Goal: Entertainment & Leisure: Consume media (video, audio)

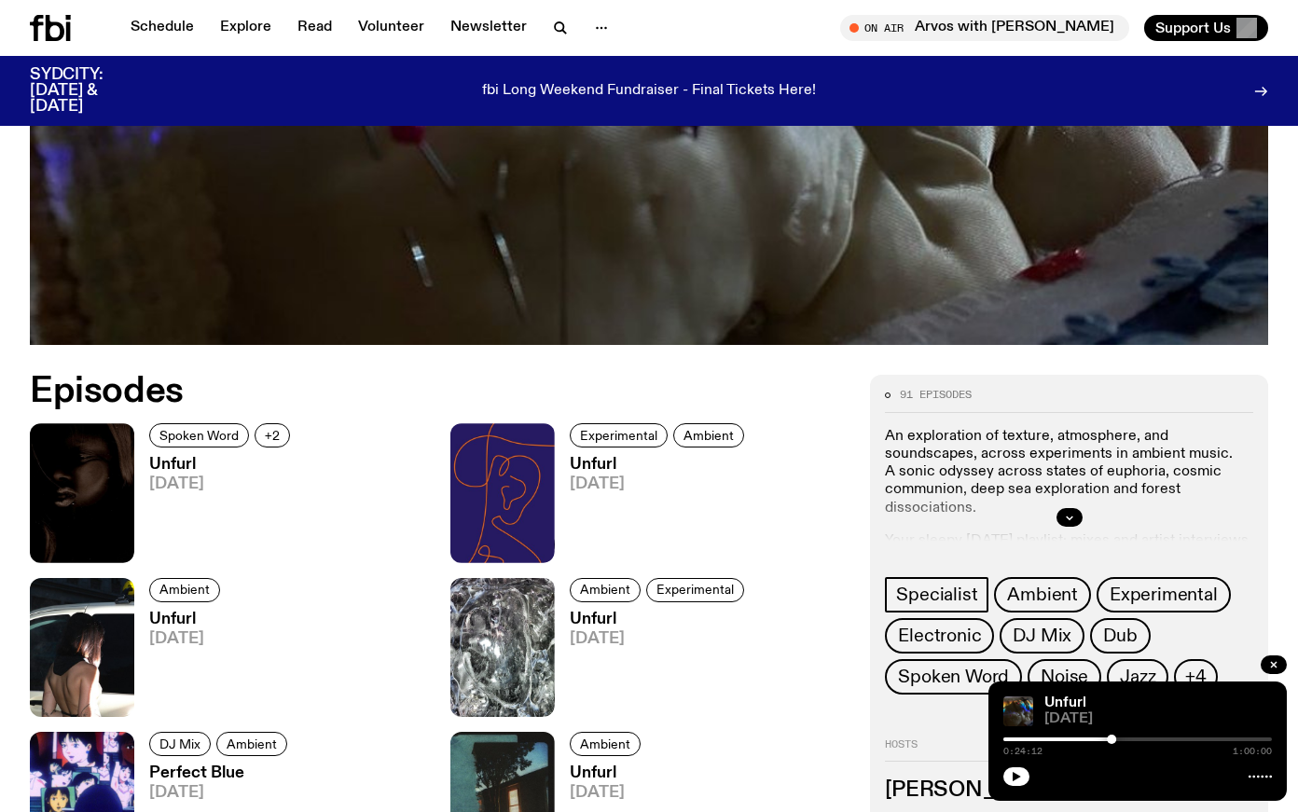
scroll to position [1279, 0]
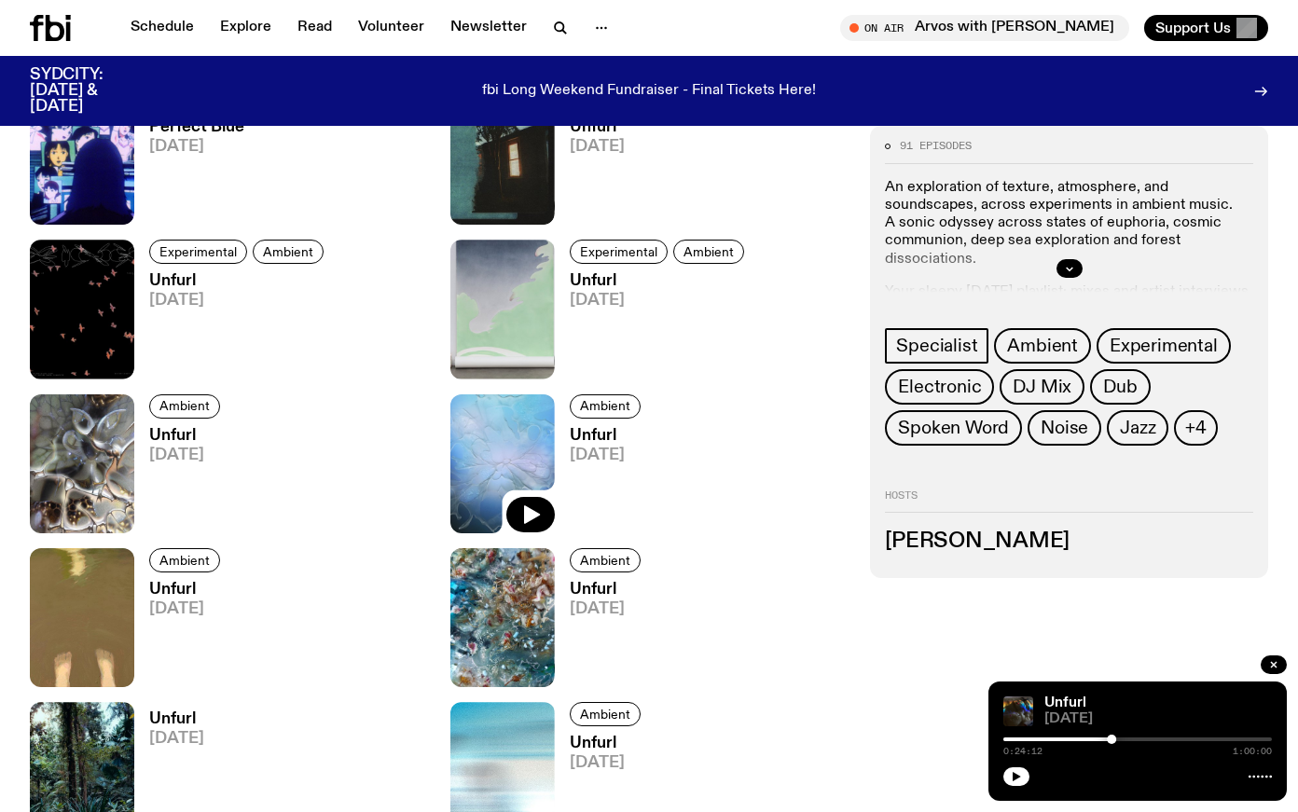
click at [485, 510] on img at bounding box center [502, 464] width 104 height 139
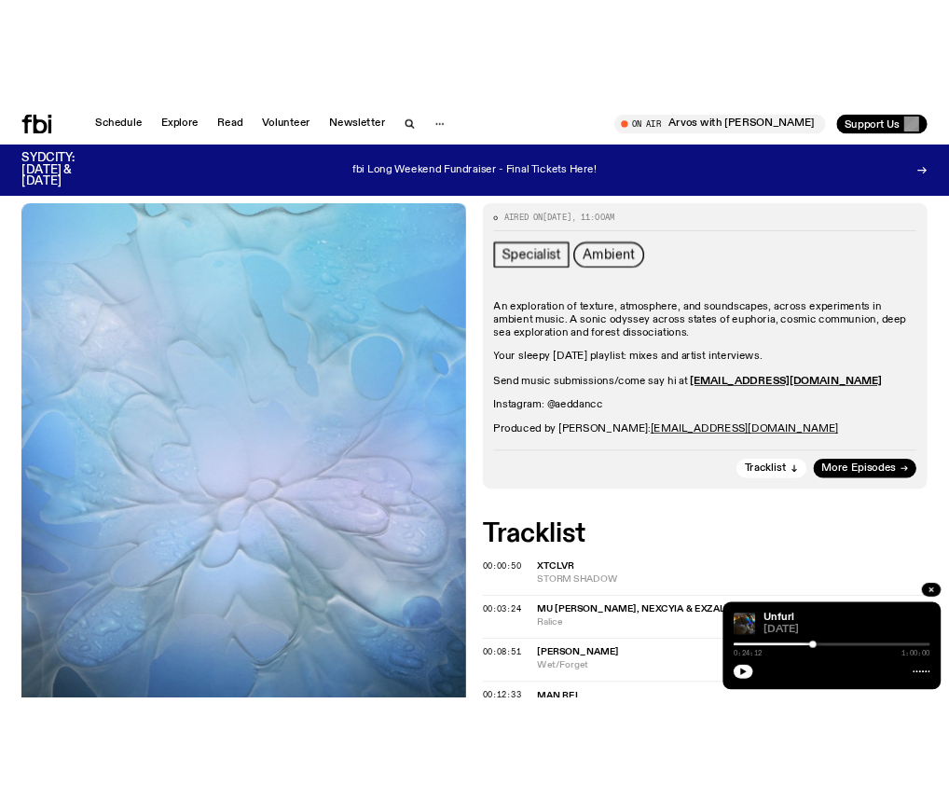
scroll to position [322, 0]
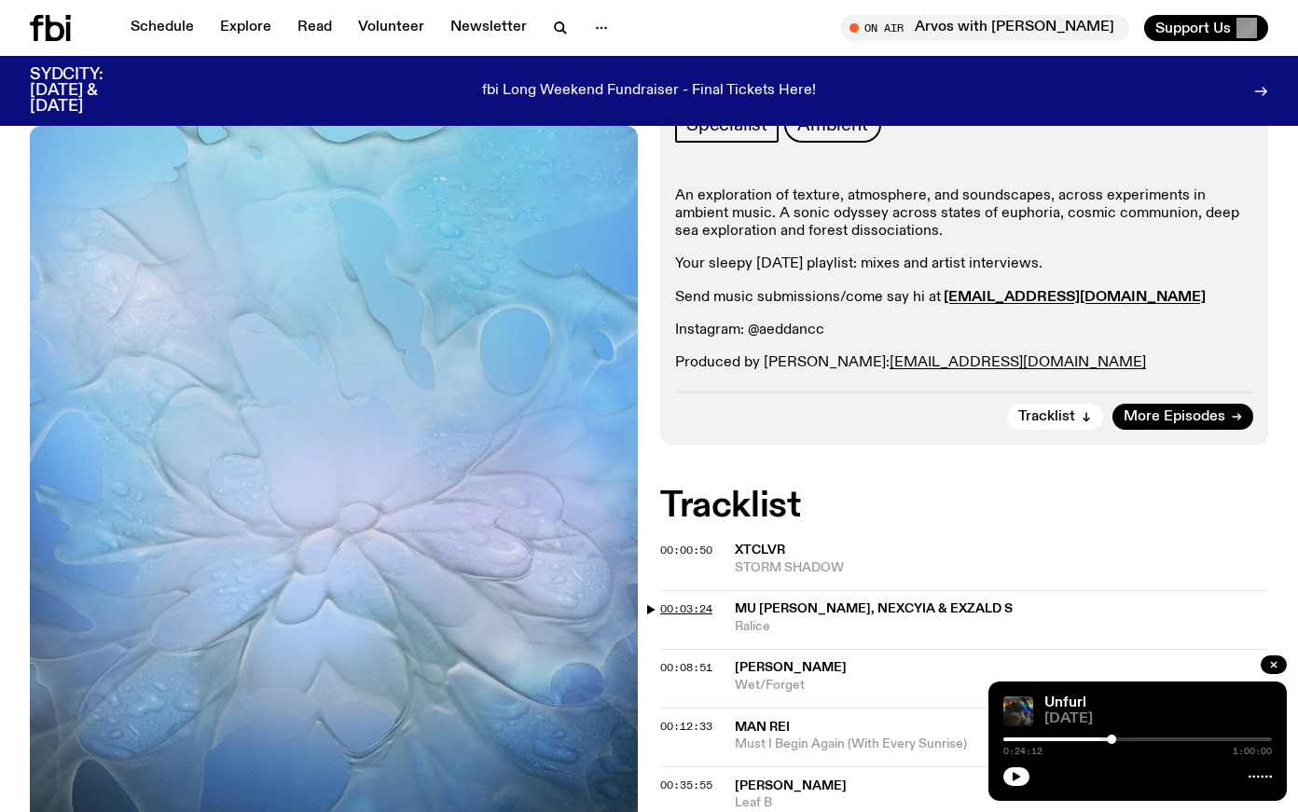
click at [660, 608] on span "00:03:24" at bounding box center [686, 609] width 52 height 15
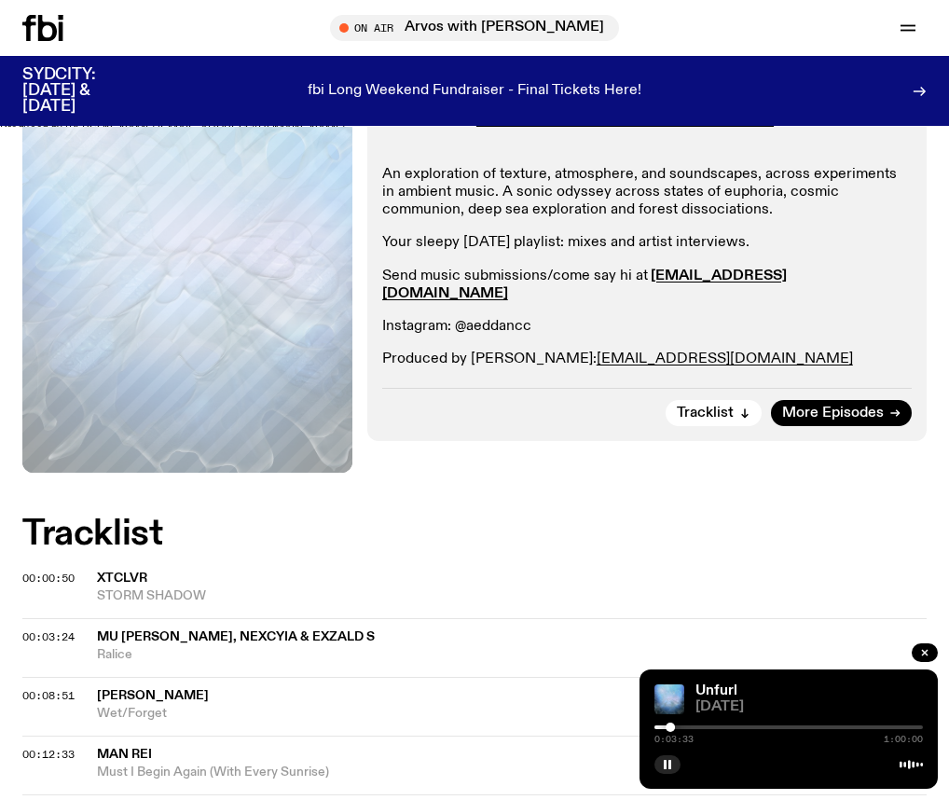
scroll to position [0, 0]
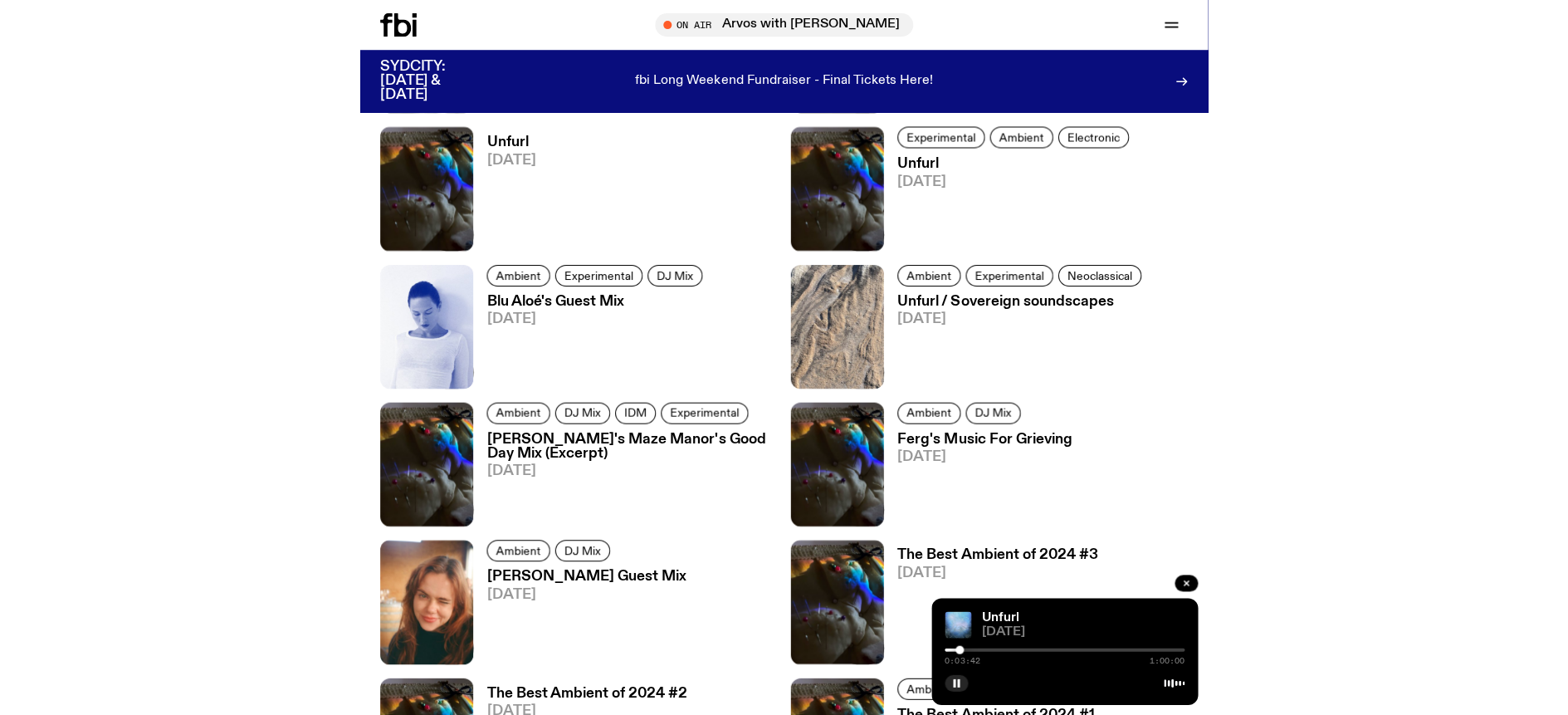
scroll to position [3323, 0]
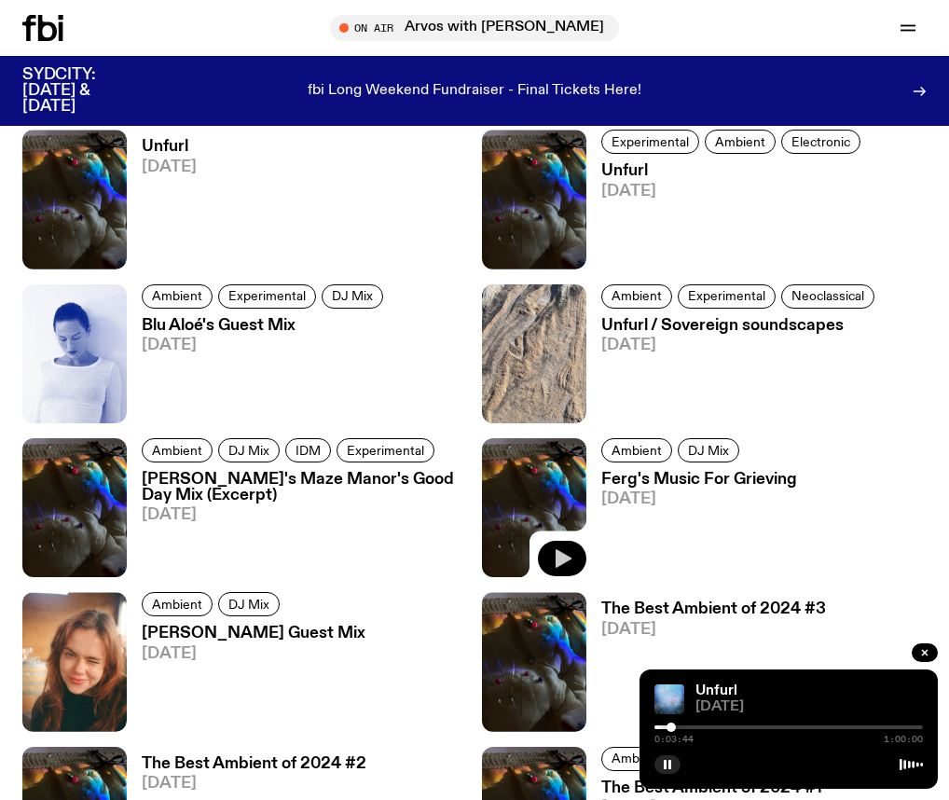
click at [561, 550] on icon "button" at bounding box center [564, 559] width 16 height 19
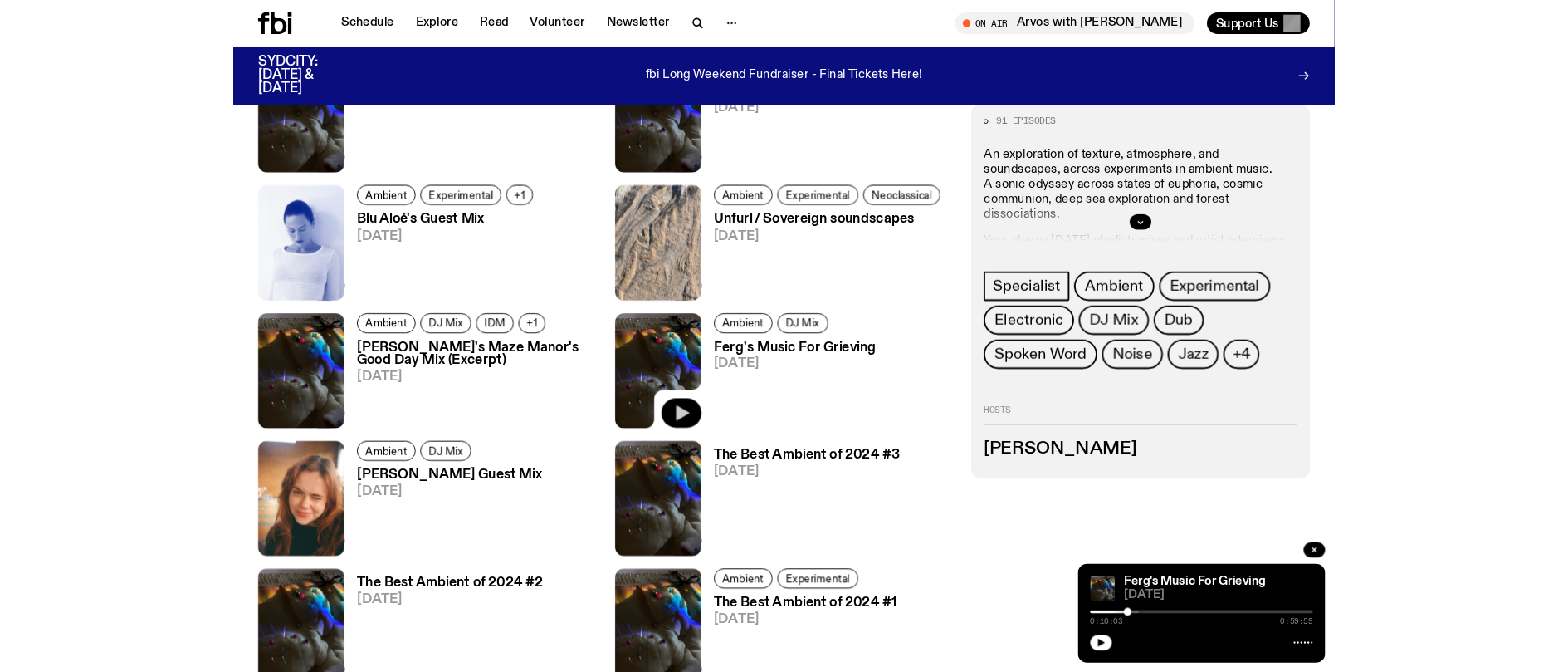
scroll to position [3090, 0]
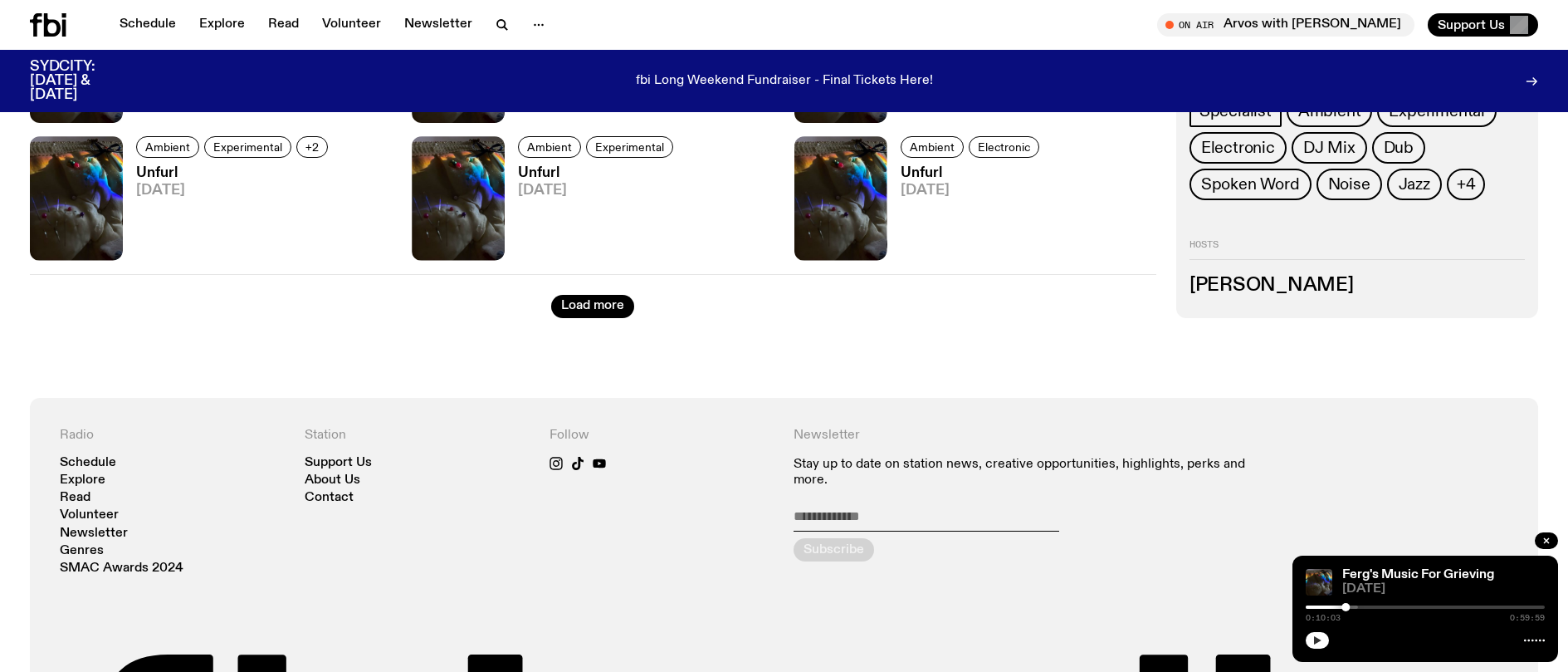
click at [941, 635] on button "button" at bounding box center [1317, 640] width 23 height 17
